Goal: Complete application form

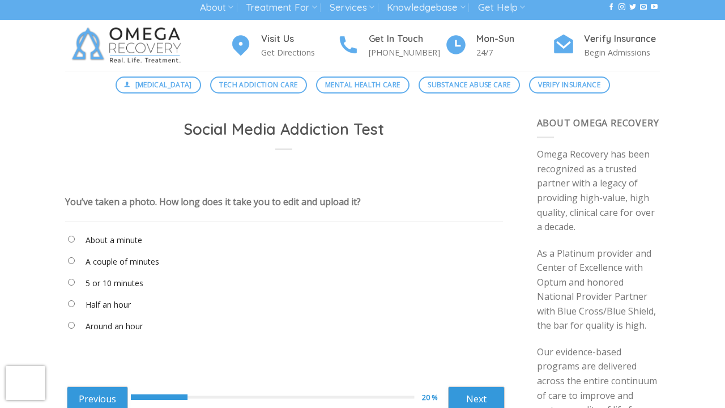
click at [133, 262] on label "A couple of minutes" at bounding box center [123, 262] width 74 height 12
click at [486, 386] on link "Next" at bounding box center [476, 398] width 57 height 25
click at [97, 329] on label "Very rarely" at bounding box center [105, 326] width 39 height 12
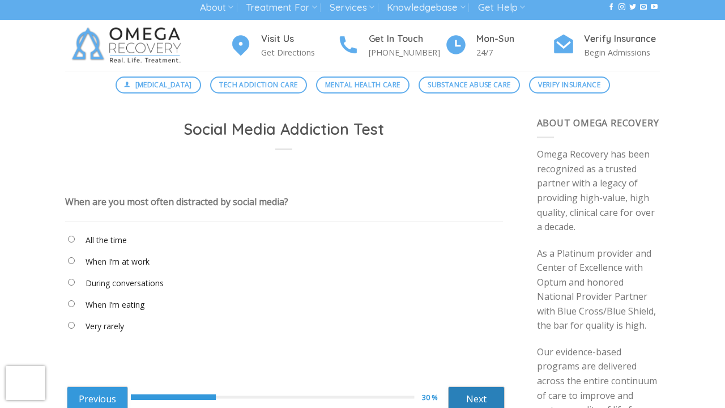
click at [459, 394] on link "Next" at bounding box center [476, 398] width 57 height 25
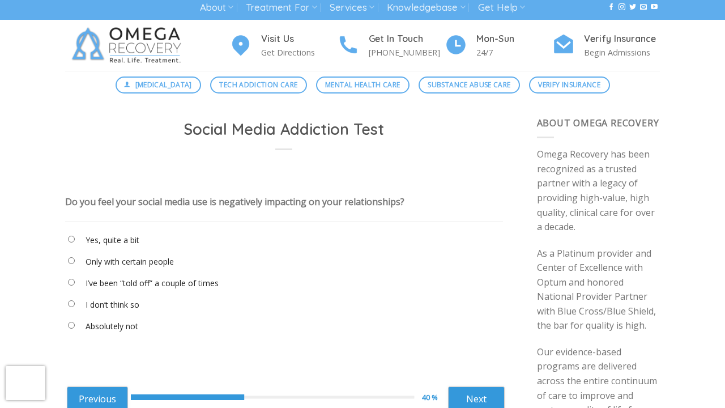
click at [120, 309] on label "I don’t think so" at bounding box center [113, 305] width 54 height 12
click at [475, 396] on link "Next" at bounding box center [476, 398] width 57 height 25
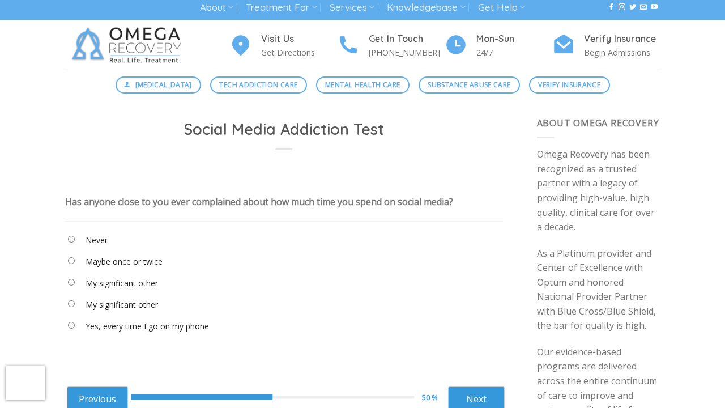
click at [115, 259] on label "Maybe once or twice" at bounding box center [124, 262] width 77 height 12
click at [487, 405] on link "Next" at bounding box center [476, 398] width 57 height 25
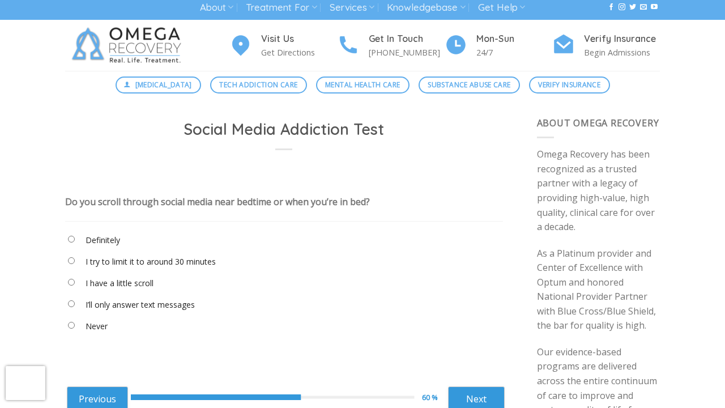
click at [86, 240] on label "Definitely" at bounding box center [103, 240] width 35 height 12
click at [456, 390] on link "Next" at bounding box center [476, 398] width 57 height 25
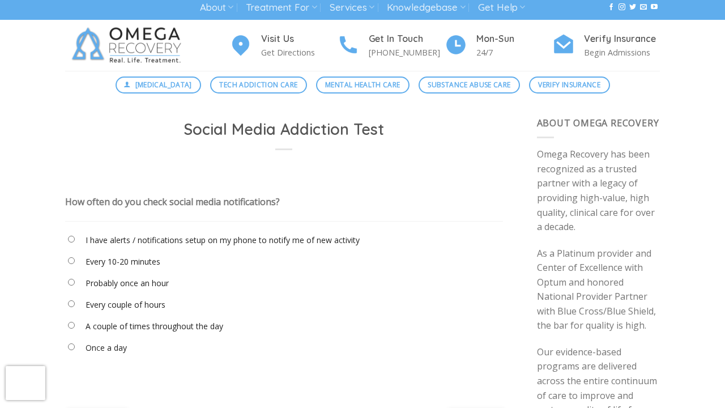
click at [133, 280] on label "Probably once an hour" at bounding box center [127, 283] width 83 height 12
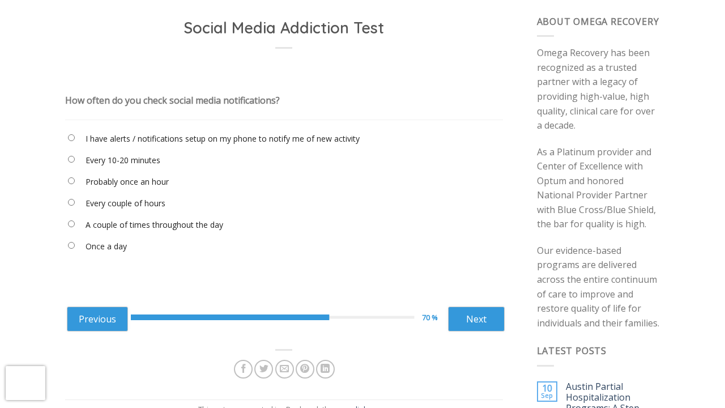
scroll to position [127, 0]
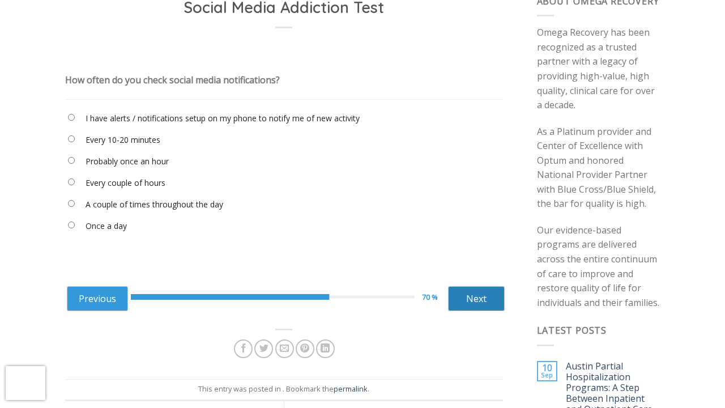
click at [461, 299] on link "Next" at bounding box center [476, 298] width 57 height 25
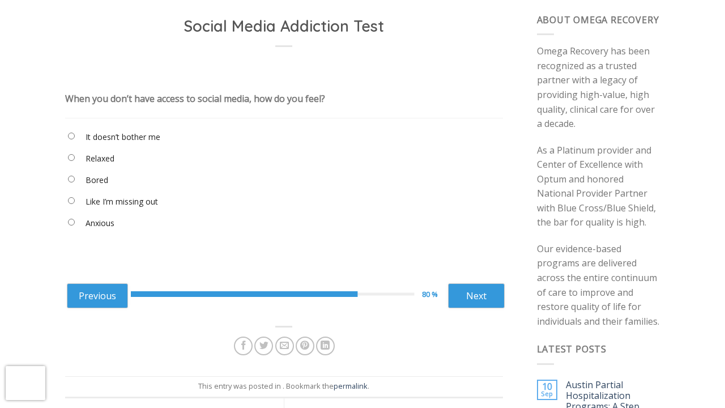
scroll to position [104, 0]
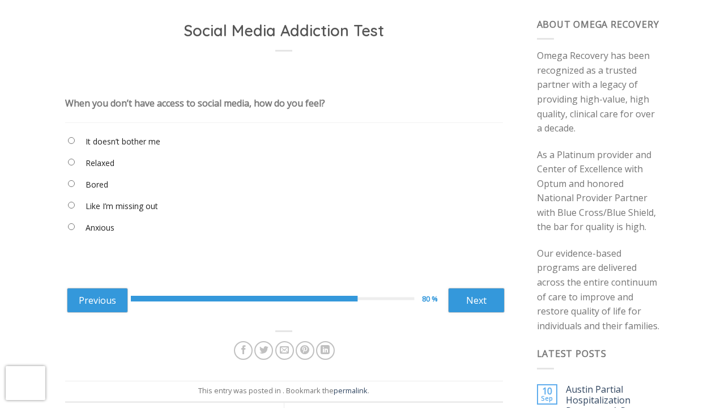
click at [116, 202] on label "Like I’m missing out" at bounding box center [122, 206] width 73 height 12
click at [490, 303] on link "Next" at bounding box center [476, 300] width 57 height 25
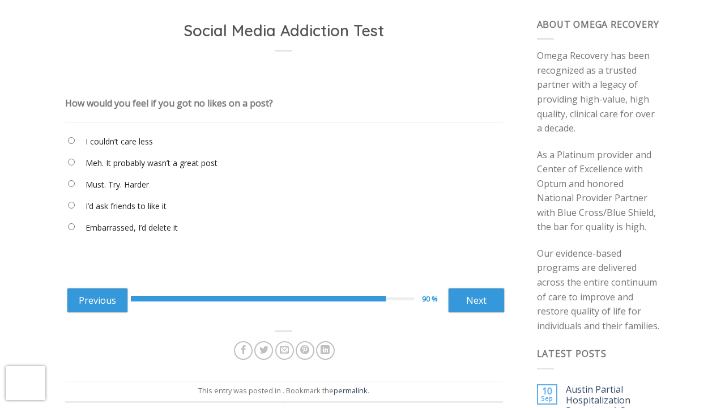
click at [180, 165] on label "Meh. It probably wasn’t a great post" at bounding box center [152, 163] width 132 height 12
click at [469, 285] on div "Previous 90 % Next ****** Next" at bounding box center [286, 299] width 438 height 45
click at [471, 294] on link "Next" at bounding box center [476, 300] width 57 height 25
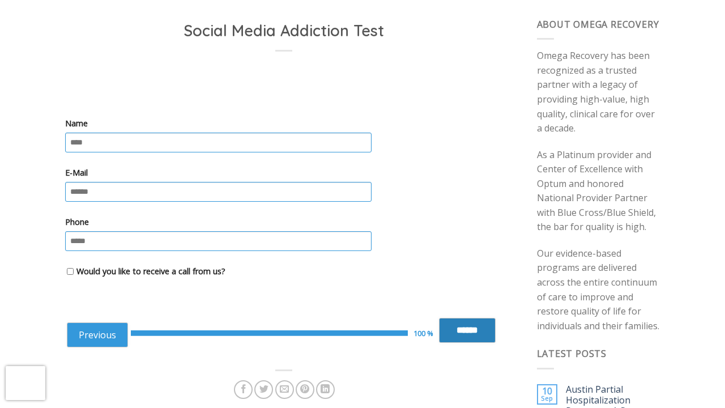
click at [464, 326] on input "******" at bounding box center [467, 330] width 57 height 25
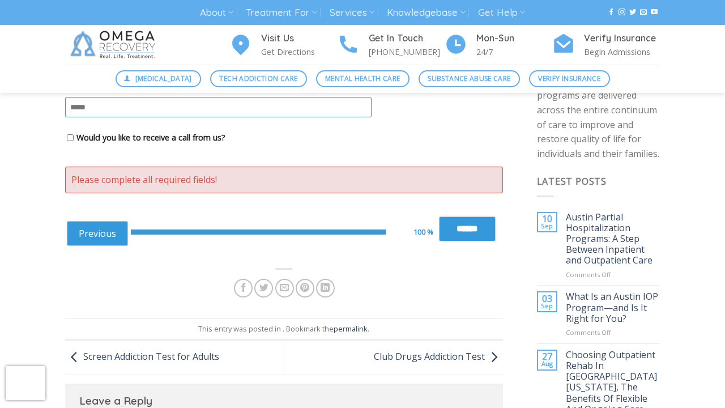
scroll to position [275, 0]
